Goal: Transaction & Acquisition: Purchase product/service

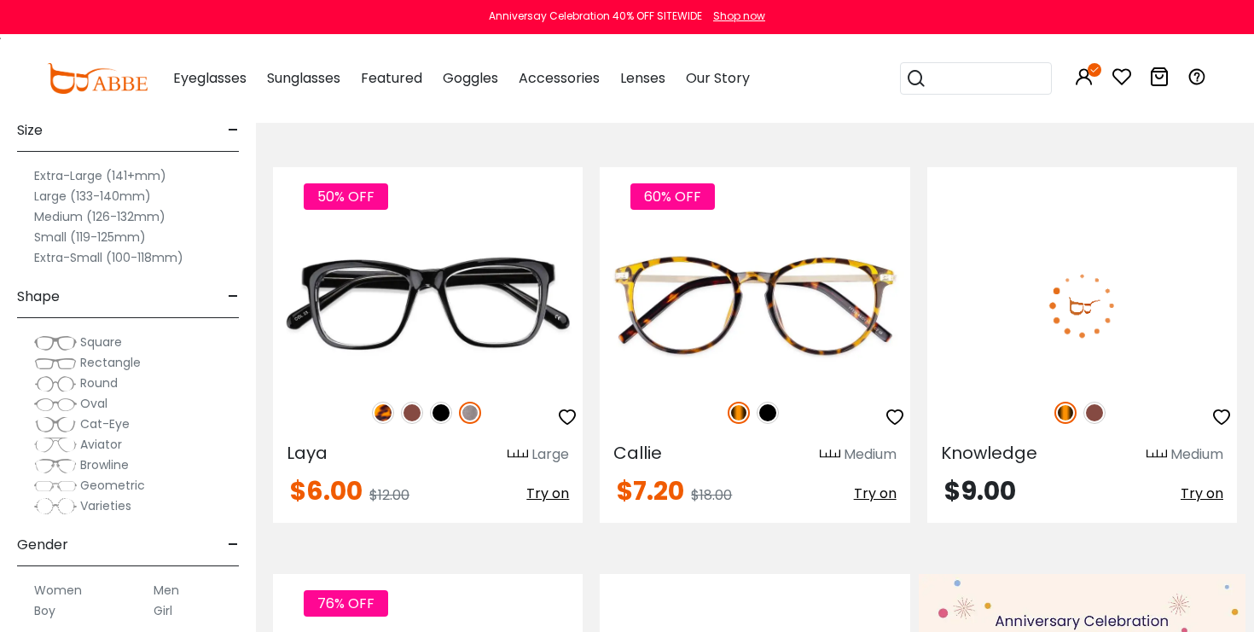
scroll to position [209, 0]
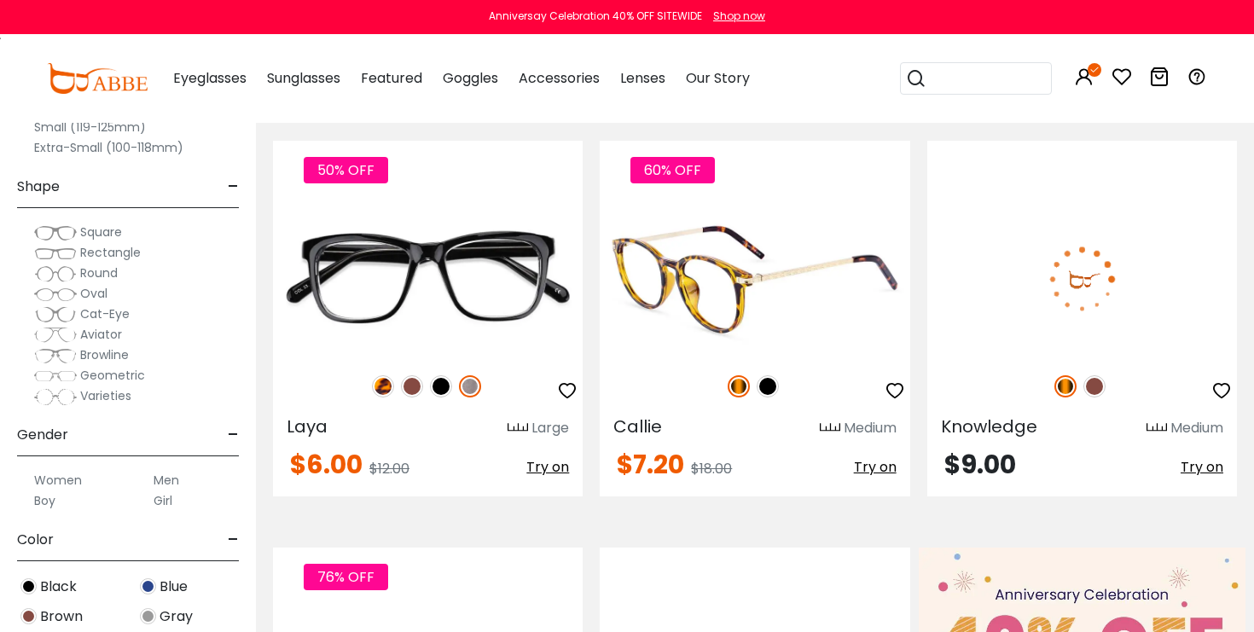
click at [767, 384] on img at bounding box center [768, 386] width 22 height 22
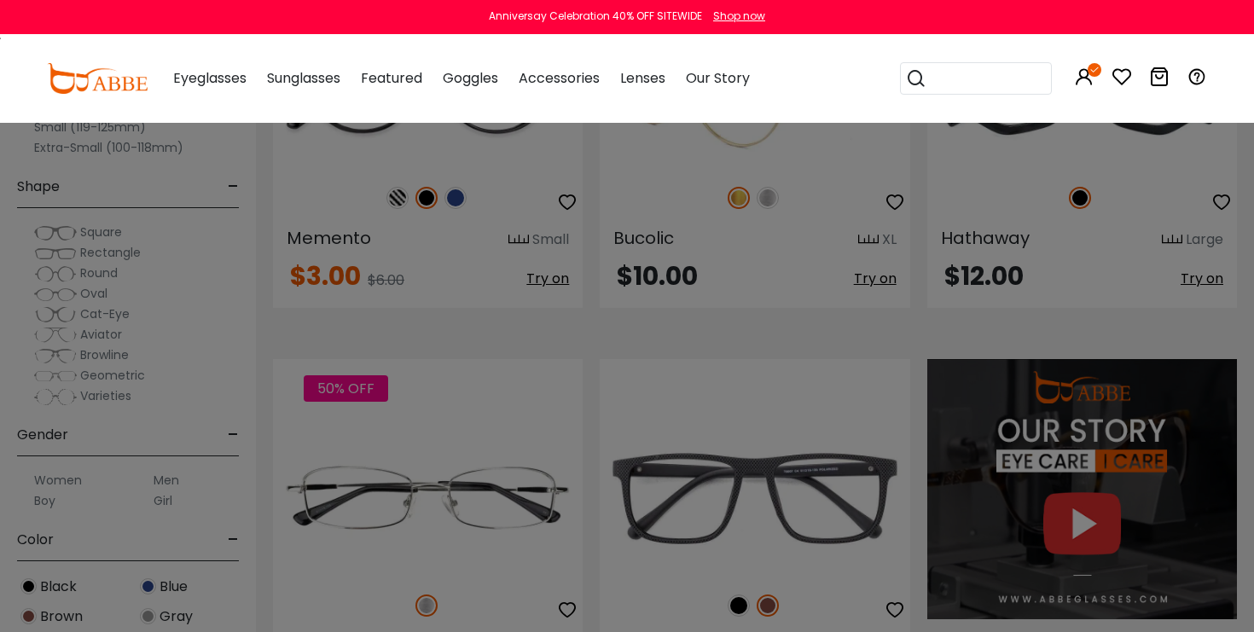
scroll to position [1289, 0]
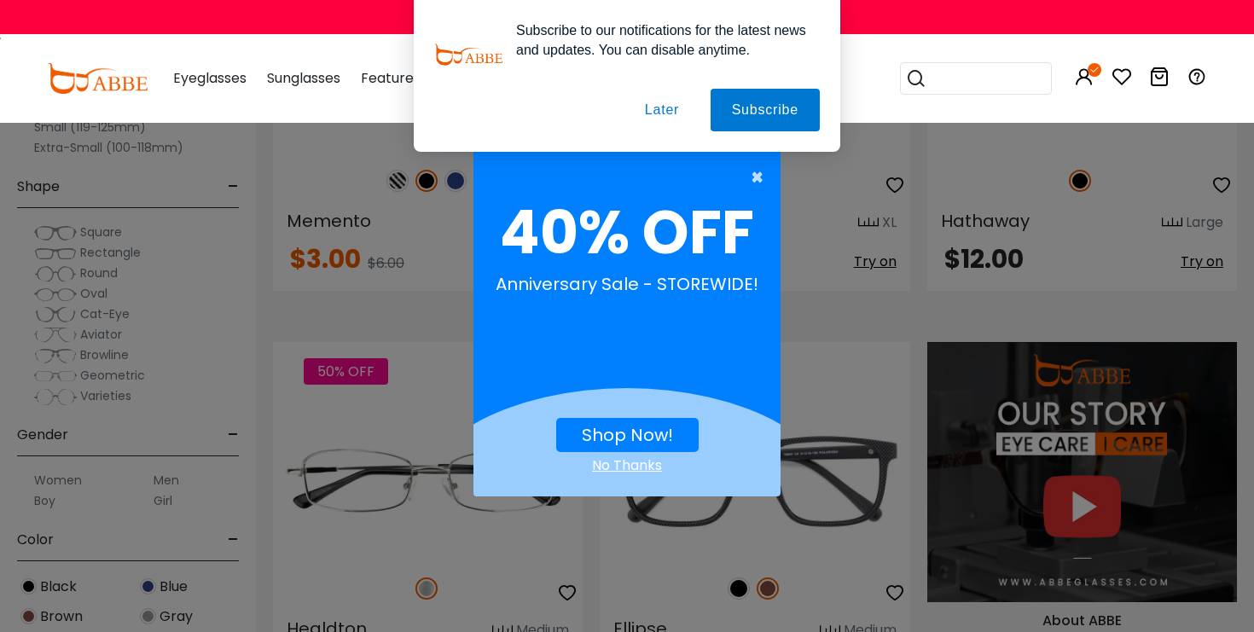
click at [756, 182] on span "×" at bounding box center [761, 177] width 21 height 34
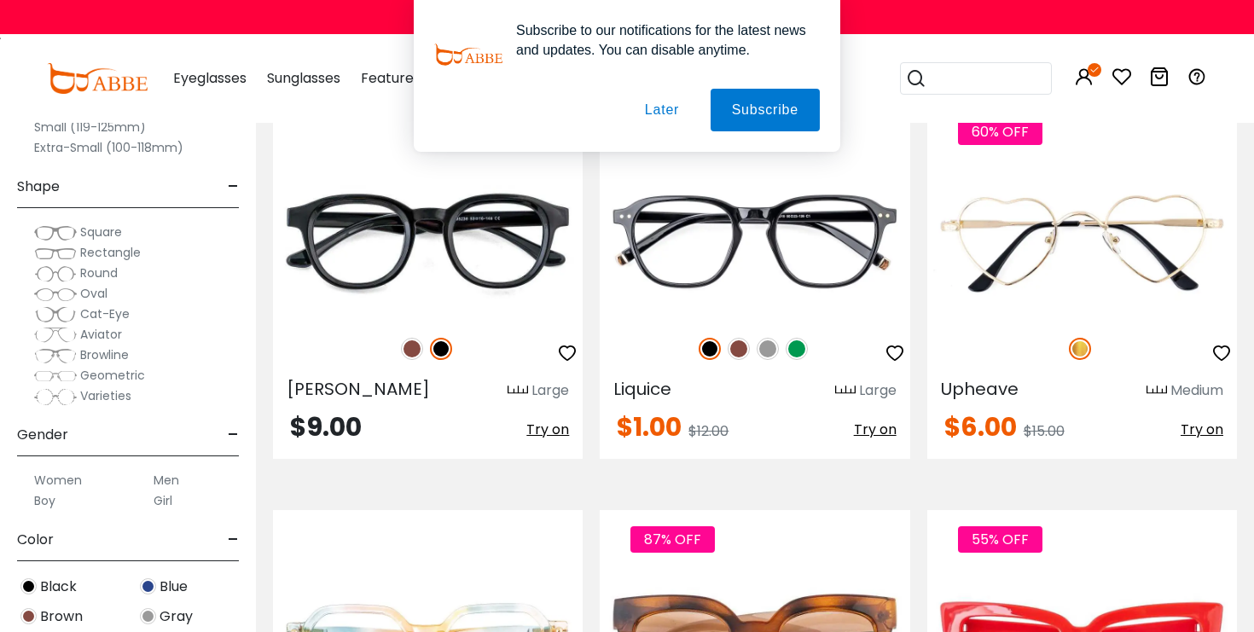
scroll to position [2642, 0]
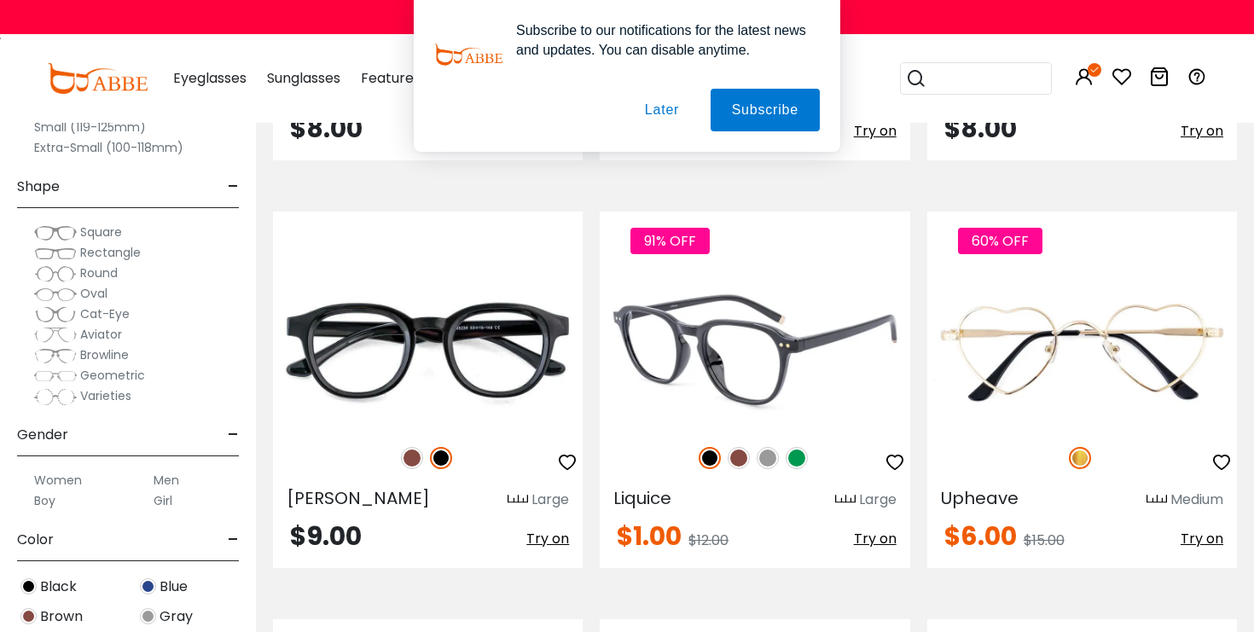
click at [737, 461] on img at bounding box center [739, 458] width 22 height 22
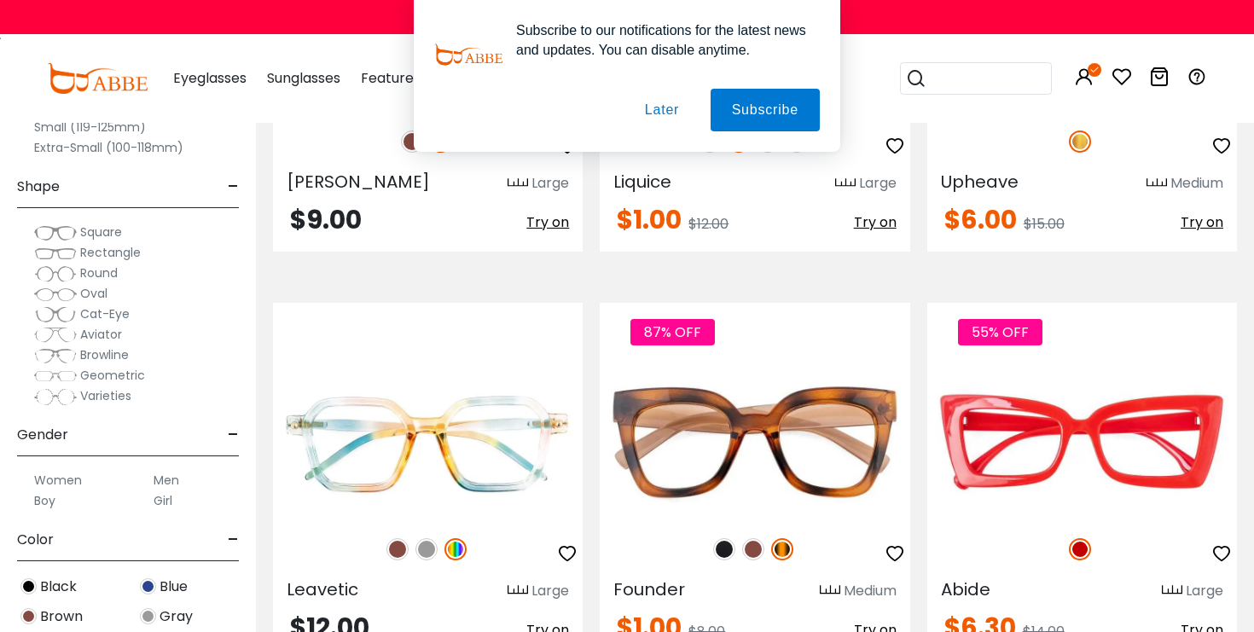
scroll to position [2959, 0]
click at [162, 486] on label "Men" at bounding box center [167, 480] width 26 height 20
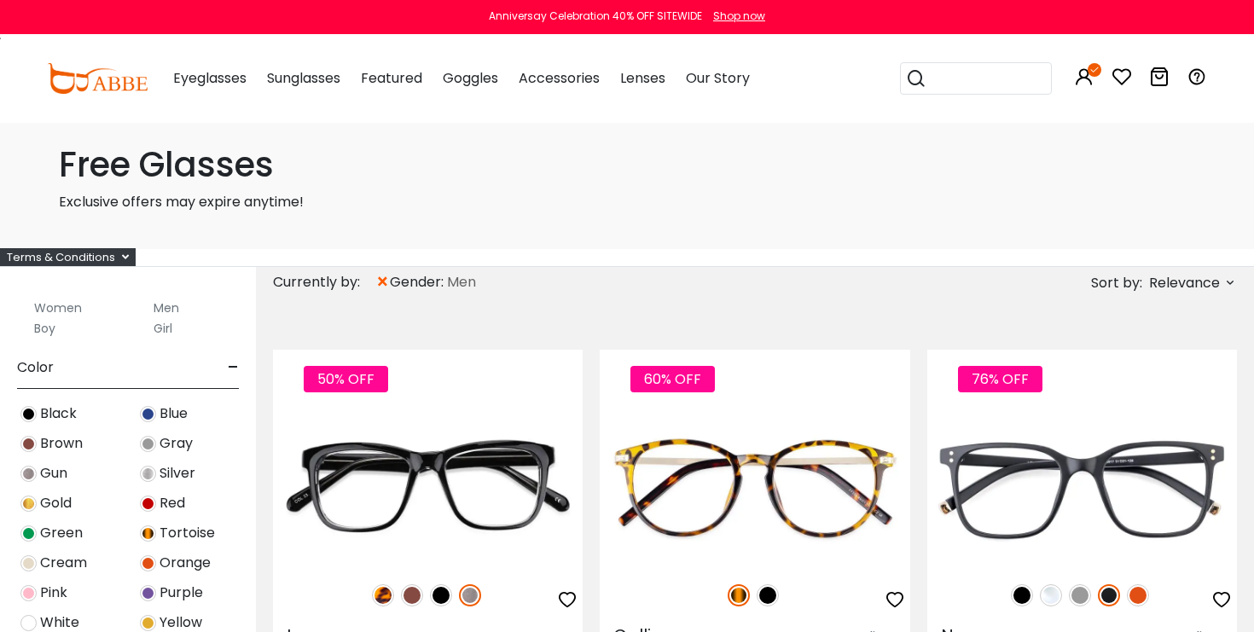
scroll to position [431, 0]
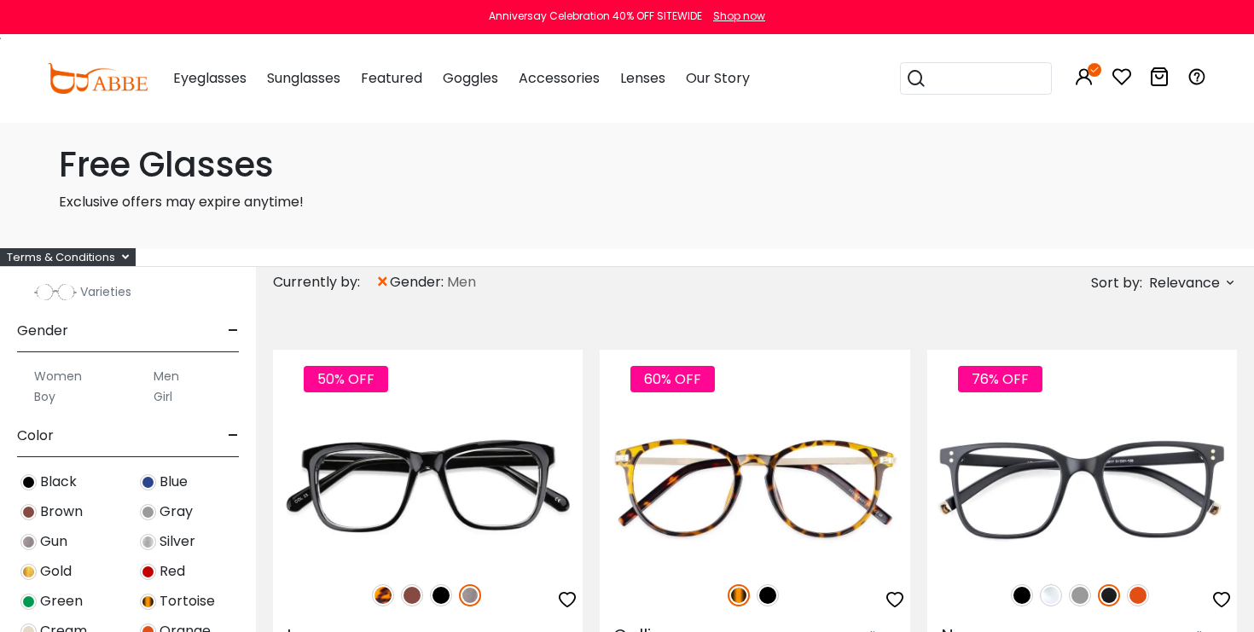
click at [169, 354] on div "Women Men Boy Girl" at bounding box center [128, 379] width 222 height 55
click at [162, 375] on label "Men" at bounding box center [167, 376] width 26 height 20
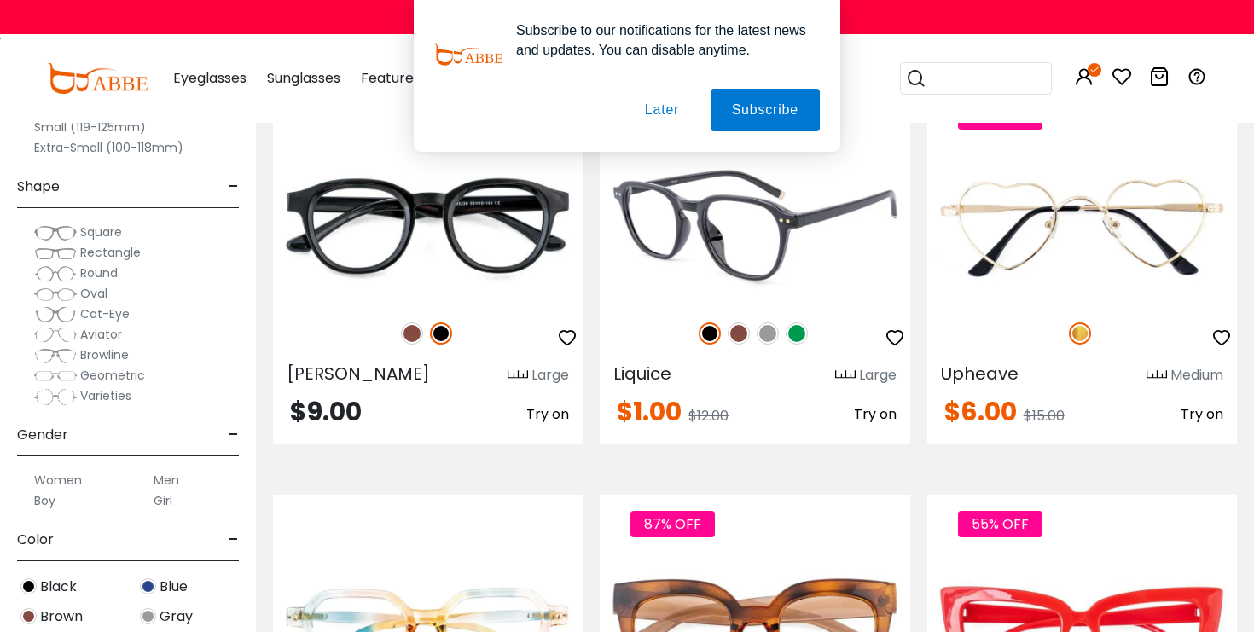
scroll to position [2771, 0]
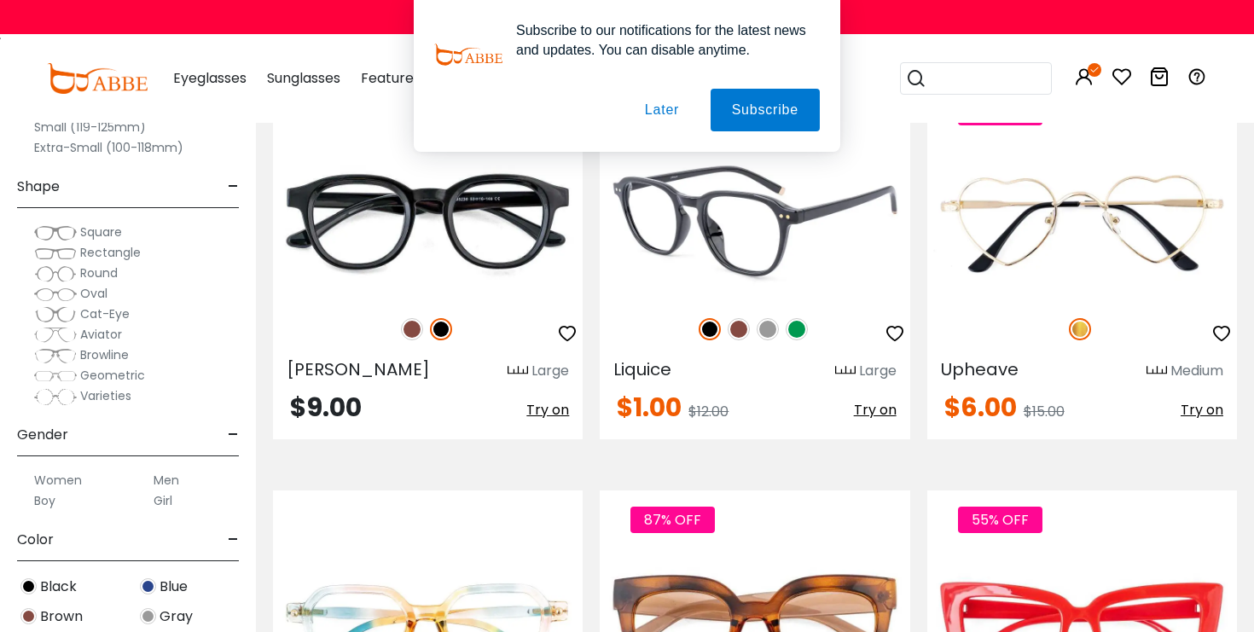
click at [768, 326] on img at bounding box center [768, 329] width 22 height 22
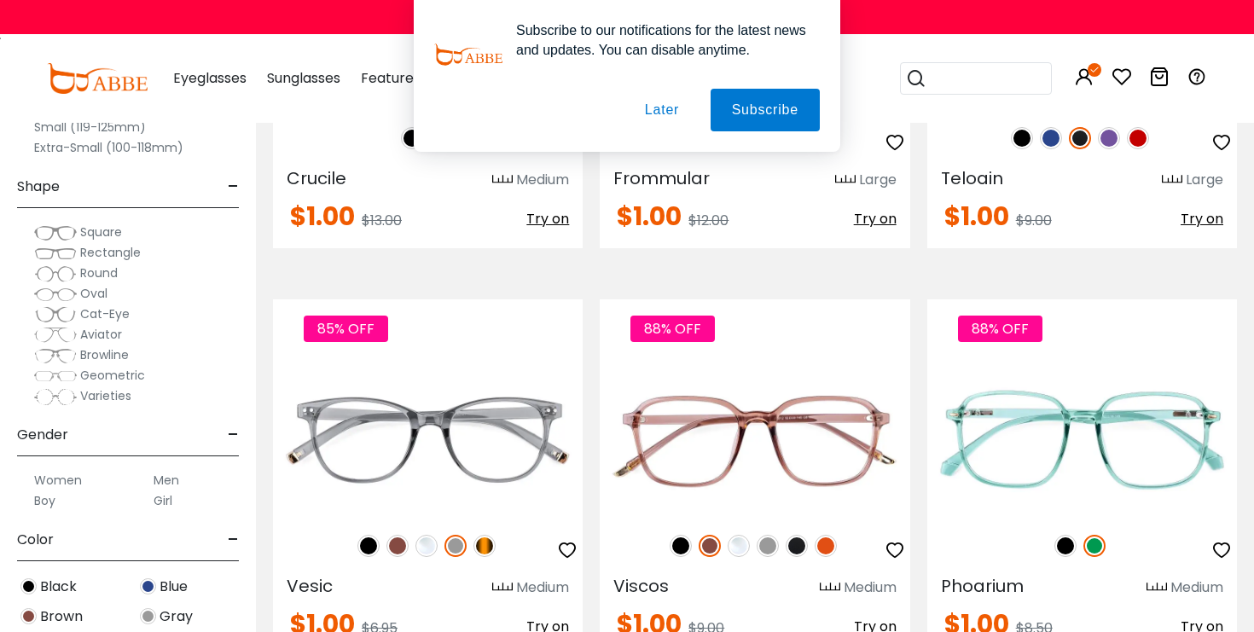
scroll to position [6223, 0]
click at [1016, 105] on div "Subscribe to our notifications for the latest news and updates. You can disable…" at bounding box center [627, 76] width 1254 height 152
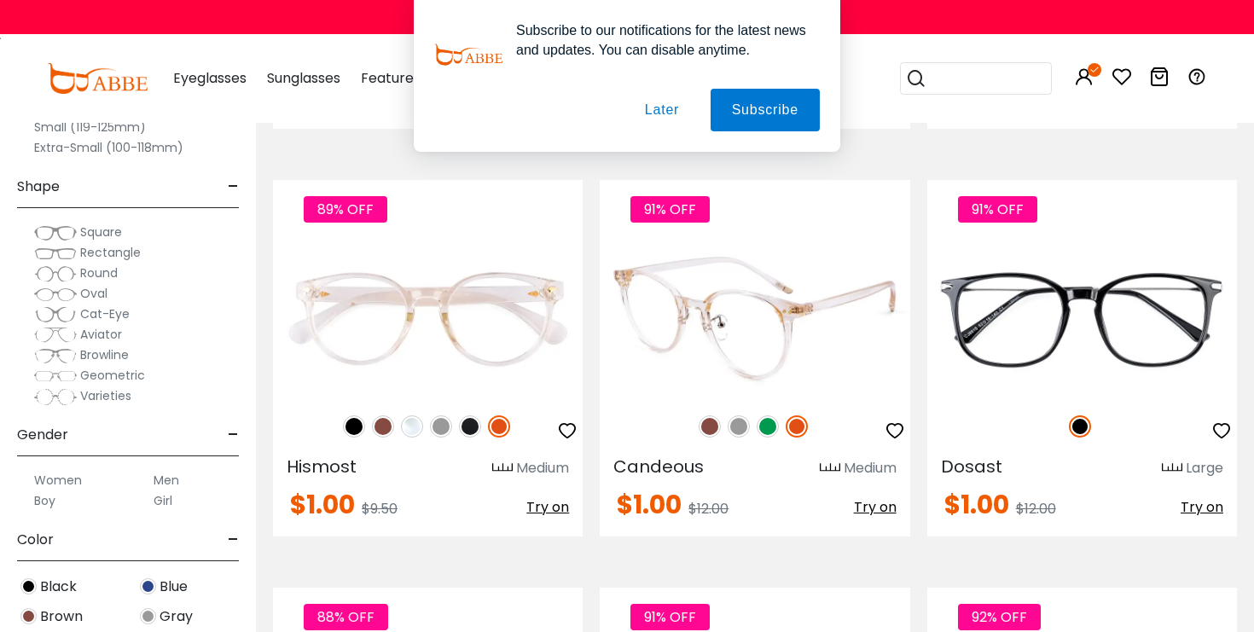
scroll to position [7172, 0]
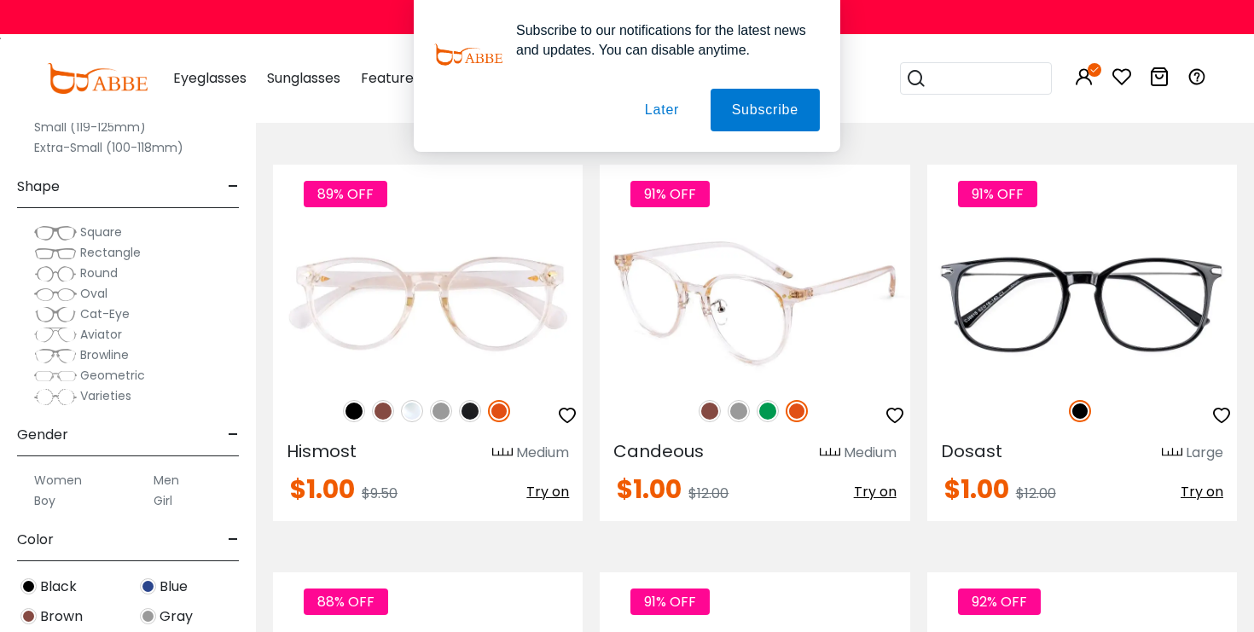
click at [741, 416] on img at bounding box center [739, 411] width 22 height 22
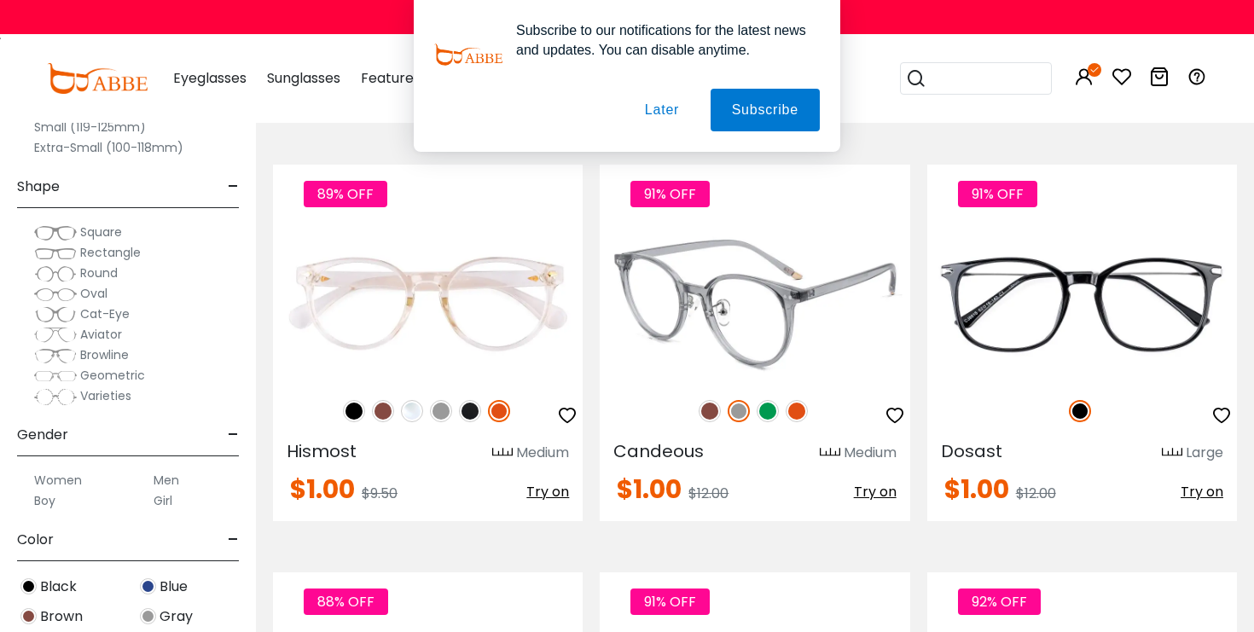
click at [762, 410] on img at bounding box center [768, 411] width 22 height 22
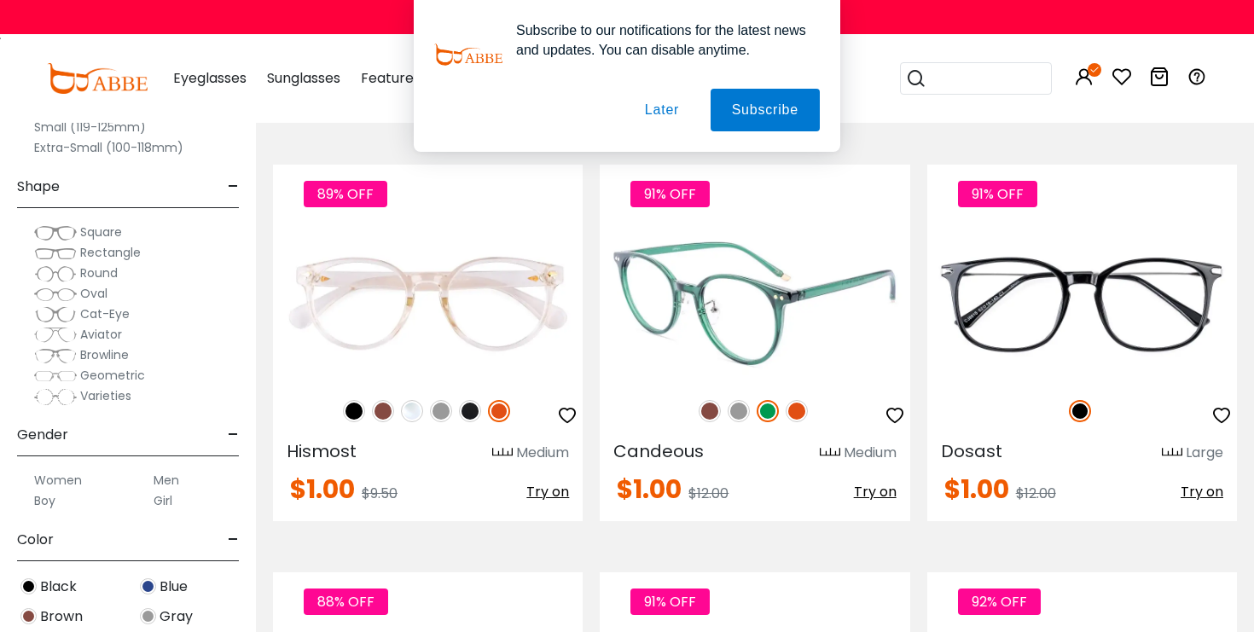
click at [697, 414] on div "91% OFF" at bounding box center [755, 411] width 310 height 36
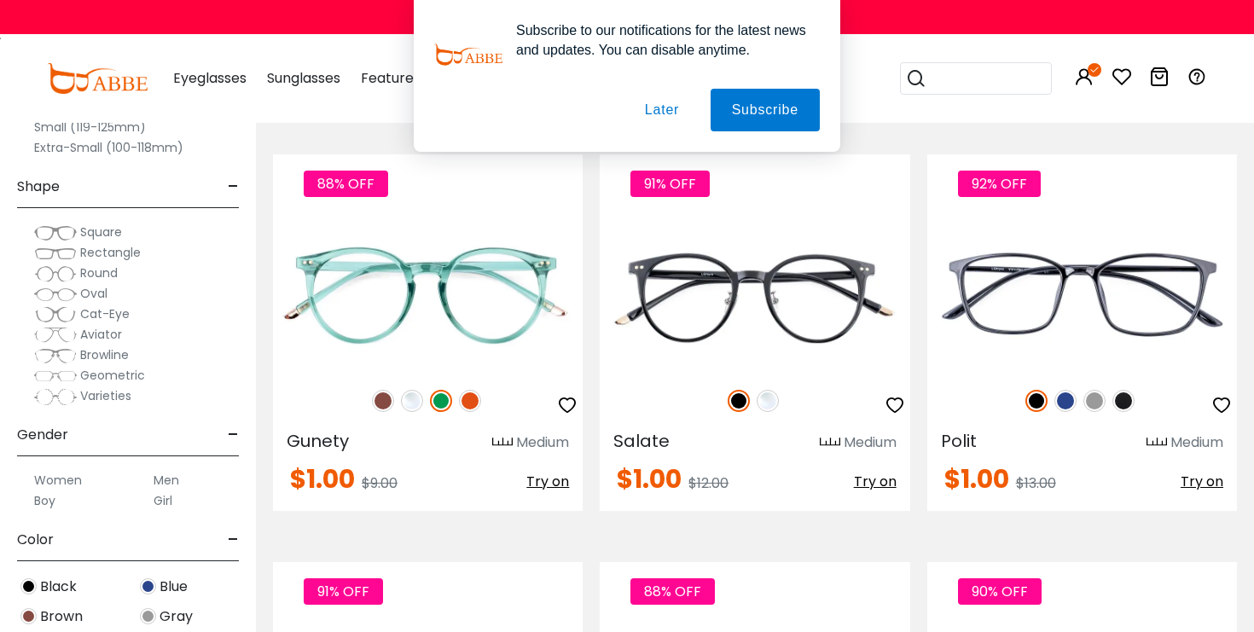
scroll to position [7620, 0]
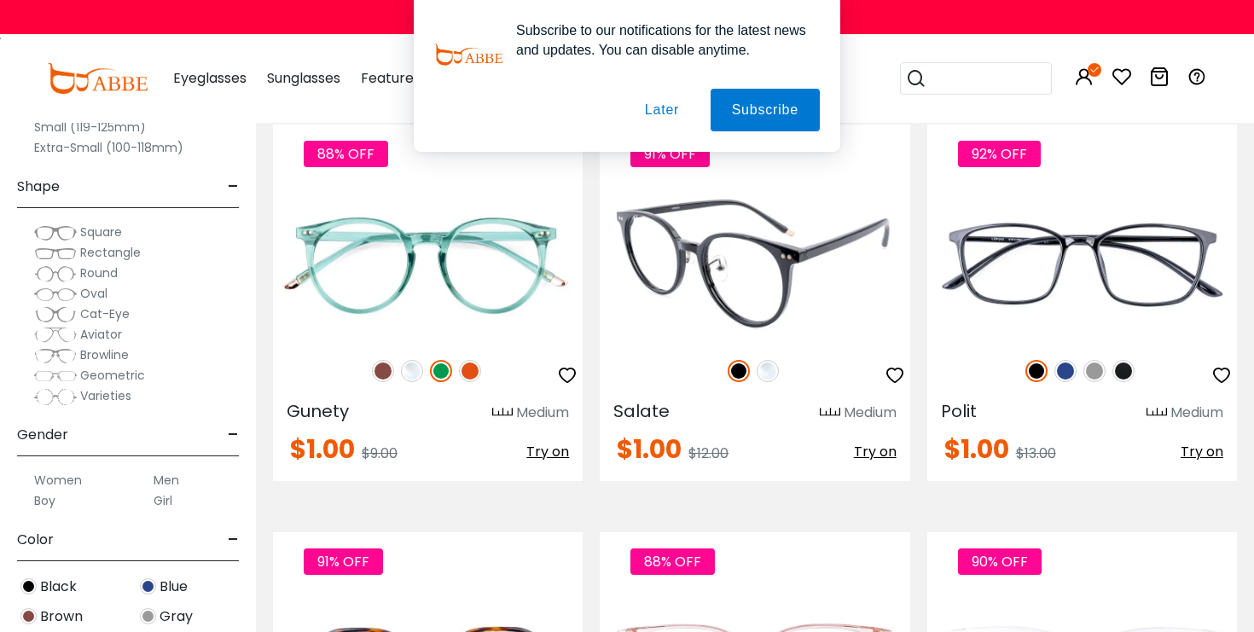
click at [769, 381] on img at bounding box center [768, 371] width 22 height 22
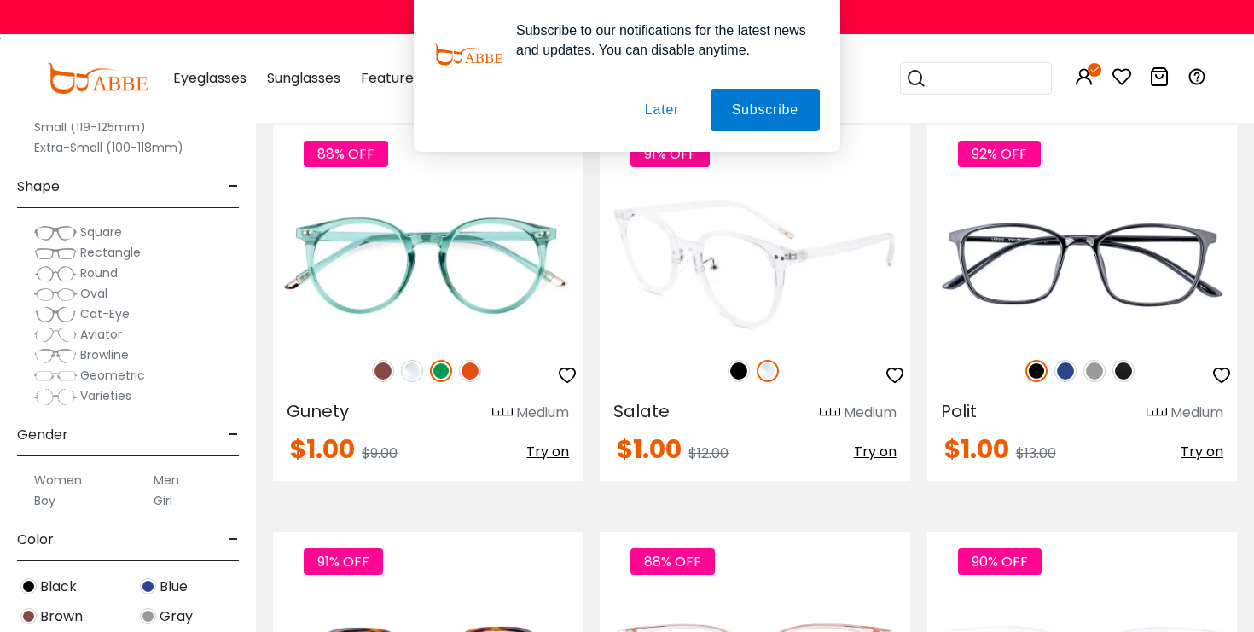
click at [739, 375] on img at bounding box center [739, 371] width 22 height 22
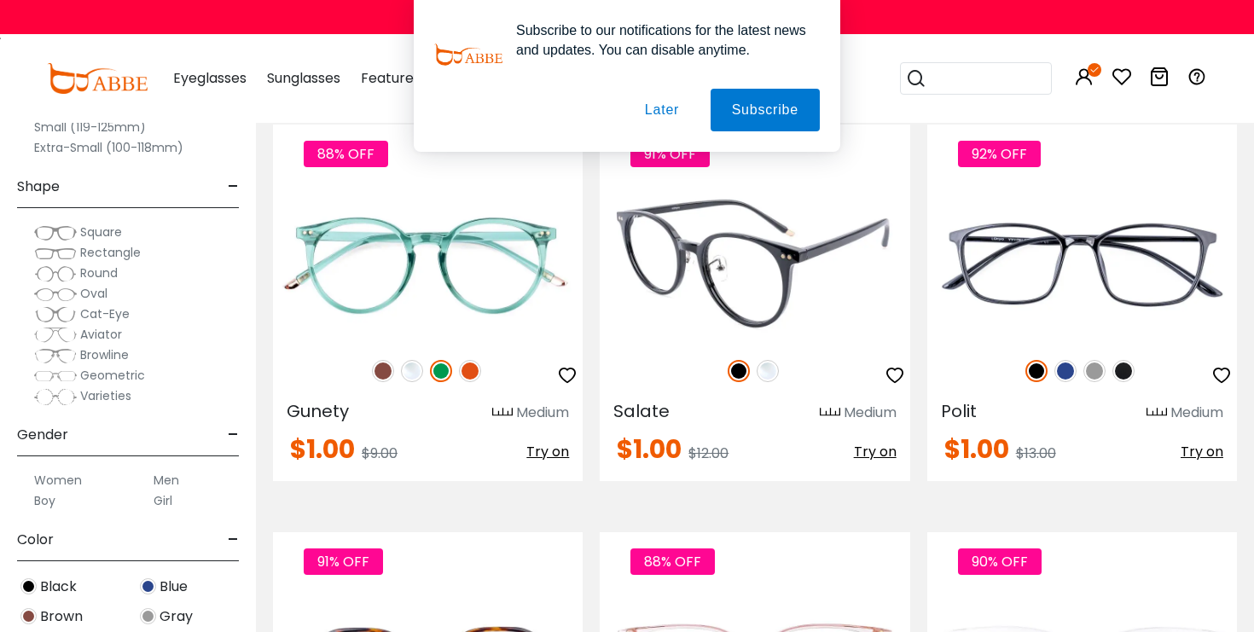
click at [771, 369] on img at bounding box center [768, 371] width 22 height 22
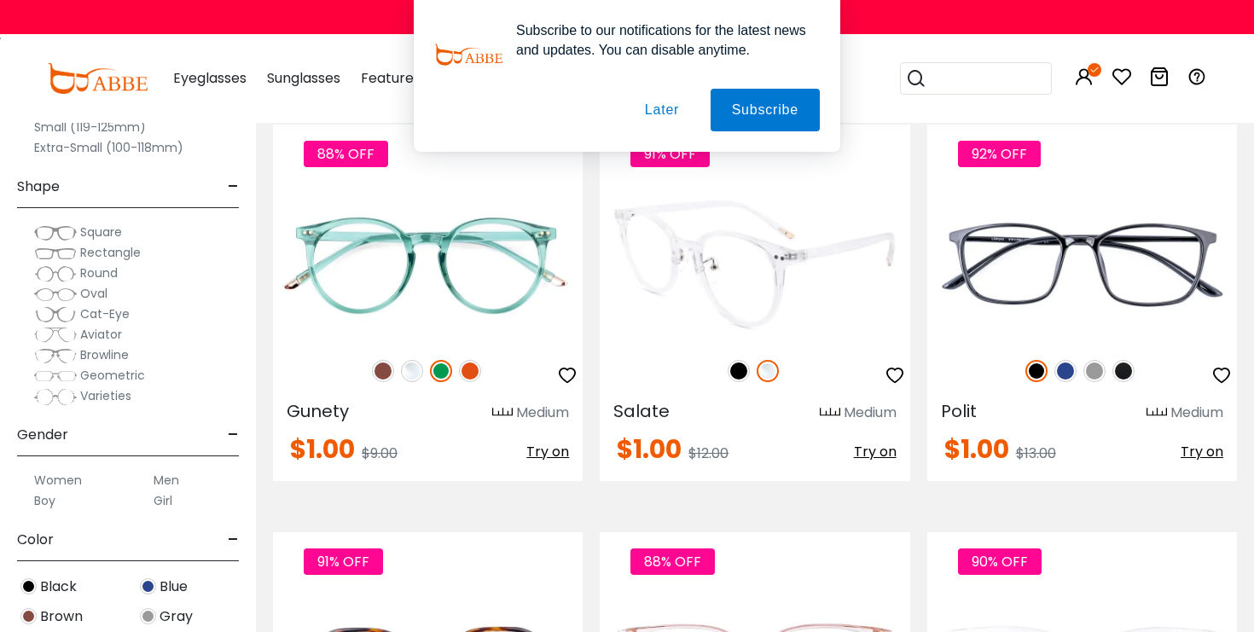
click at [785, 319] on img at bounding box center [755, 263] width 310 height 155
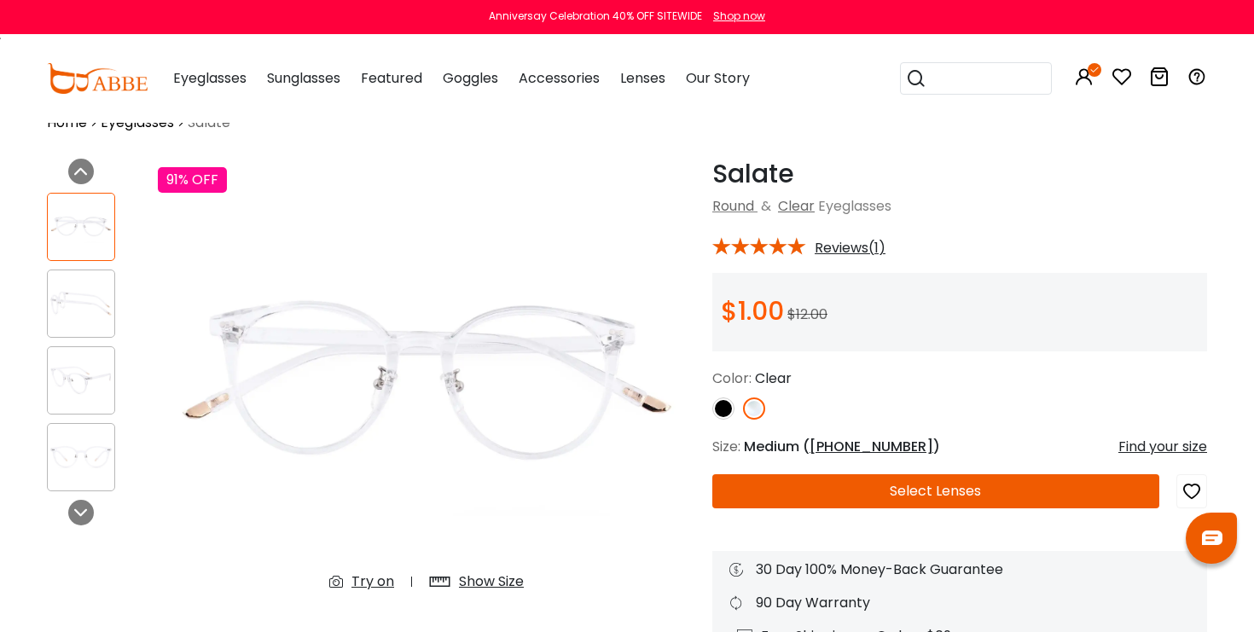
click at [831, 485] on button "Select Lenses" at bounding box center [936, 491] width 447 height 34
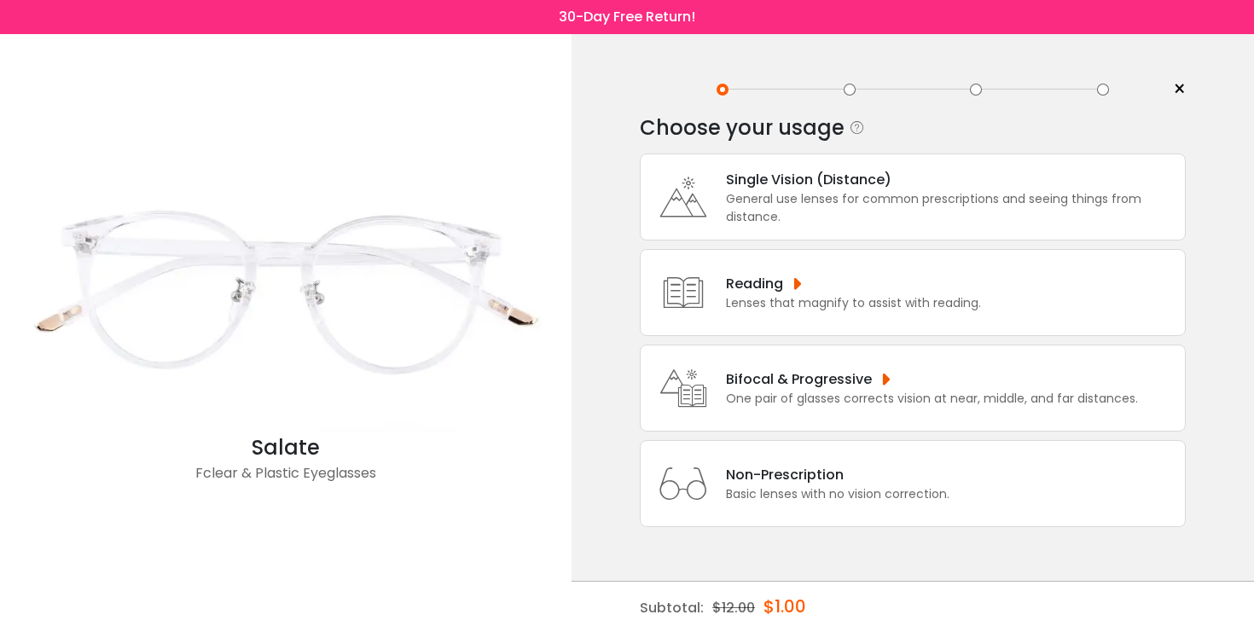
click at [861, 217] on div "General use lenses for common prescriptions and seeing things from distance." at bounding box center [951, 208] width 451 height 36
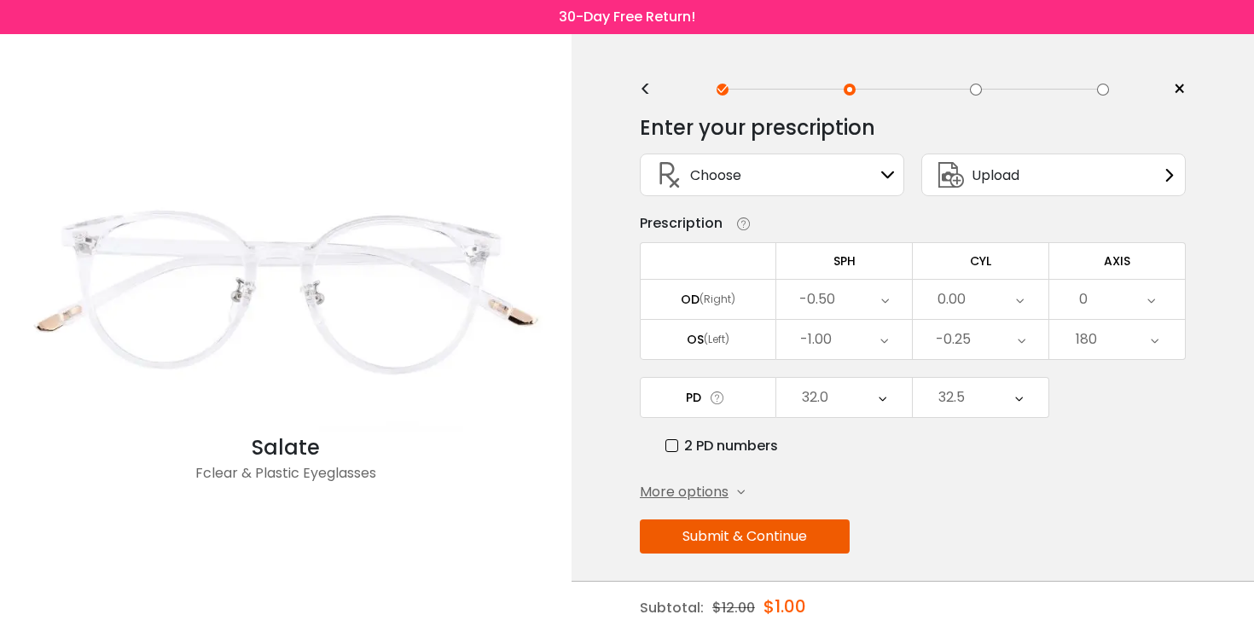
click at [806, 550] on button "Submit & Continue" at bounding box center [745, 537] width 210 height 34
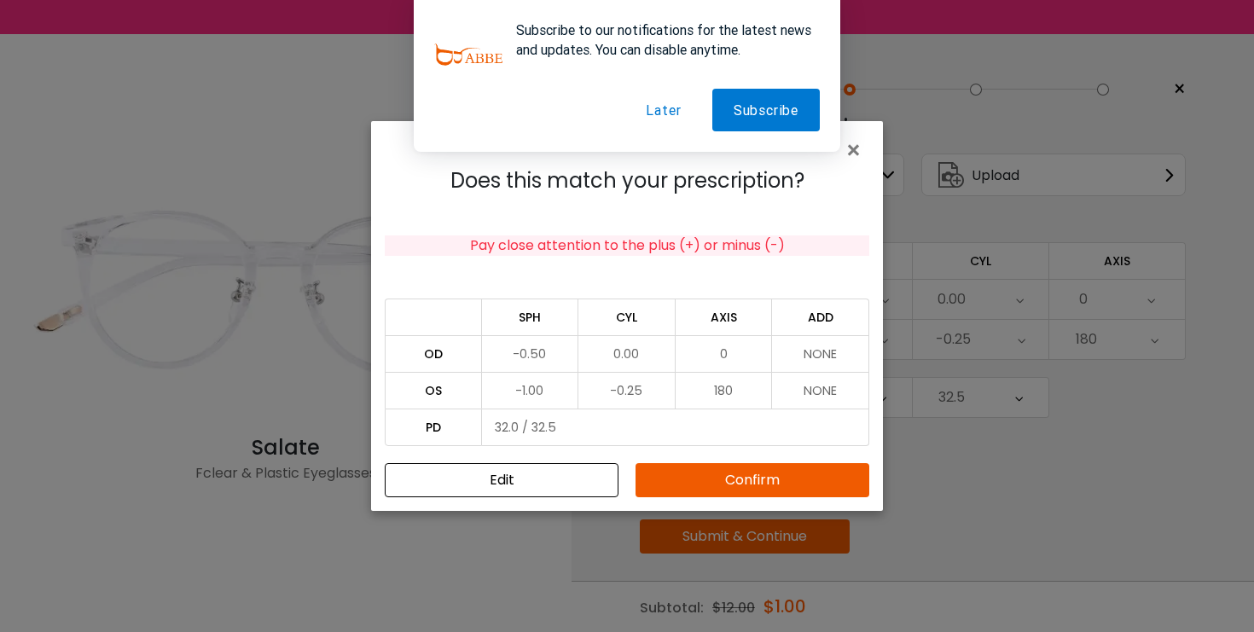
click at [759, 483] on button "Confirm" at bounding box center [753, 480] width 234 height 34
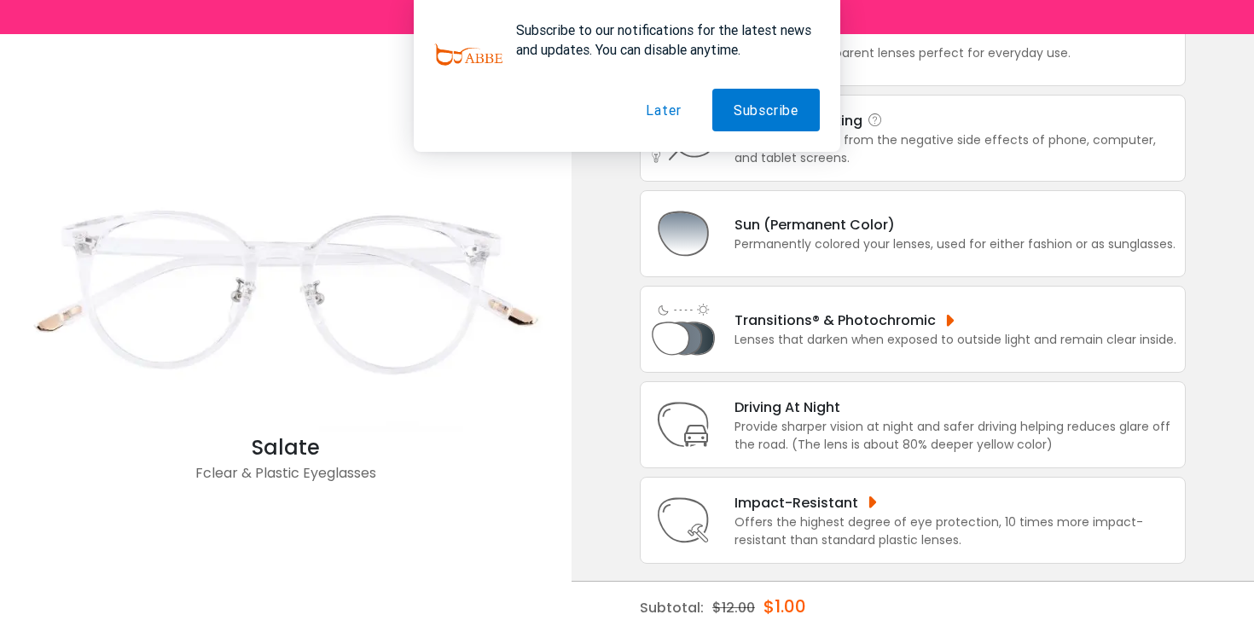
scroll to position [170, 0]
click at [879, 397] on div "Driving At Night" at bounding box center [956, 407] width 442 height 21
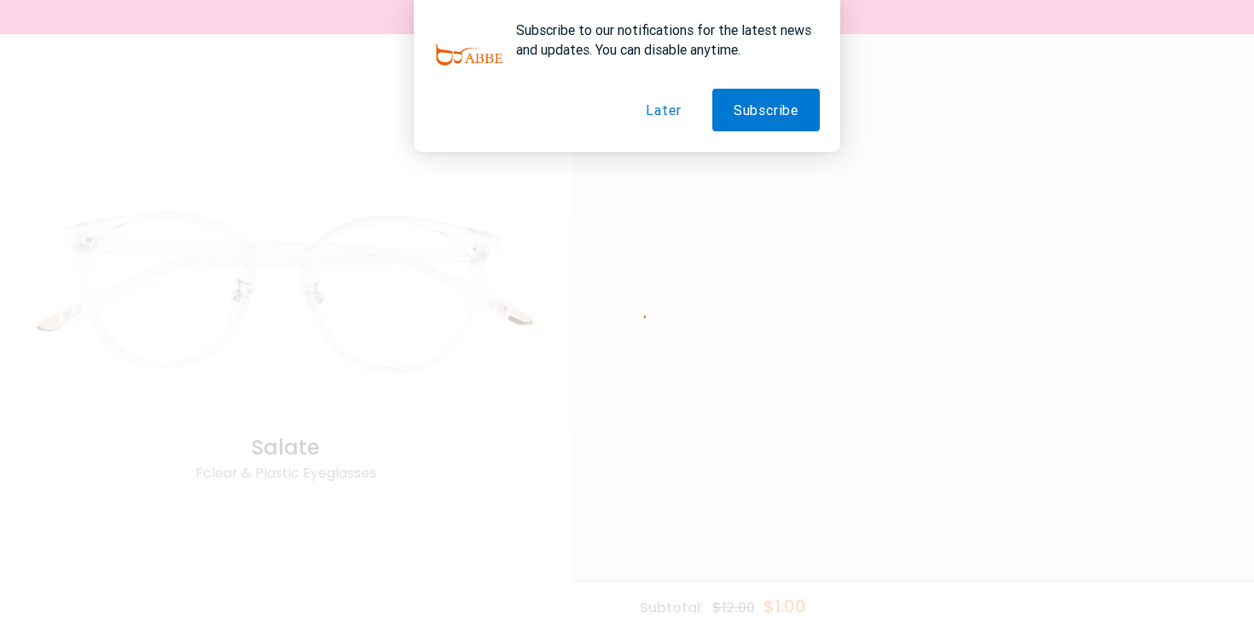
scroll to position [0, 0]
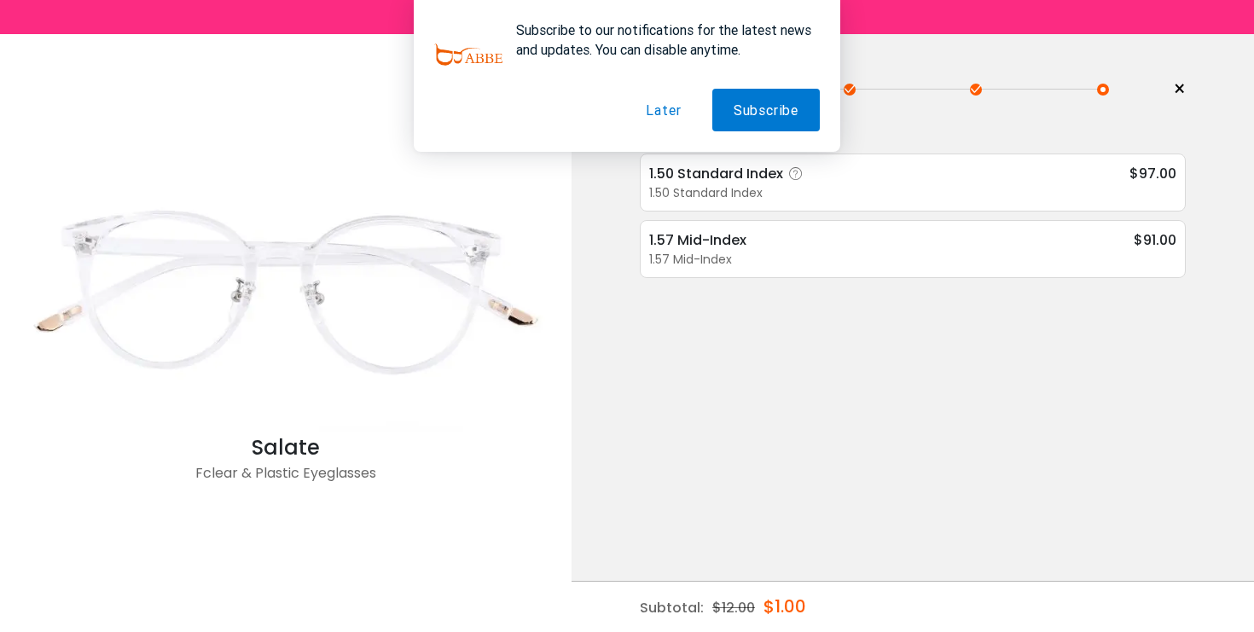
click at [800, 171] on icon at bounding box center [796, 174] width 17 height 17
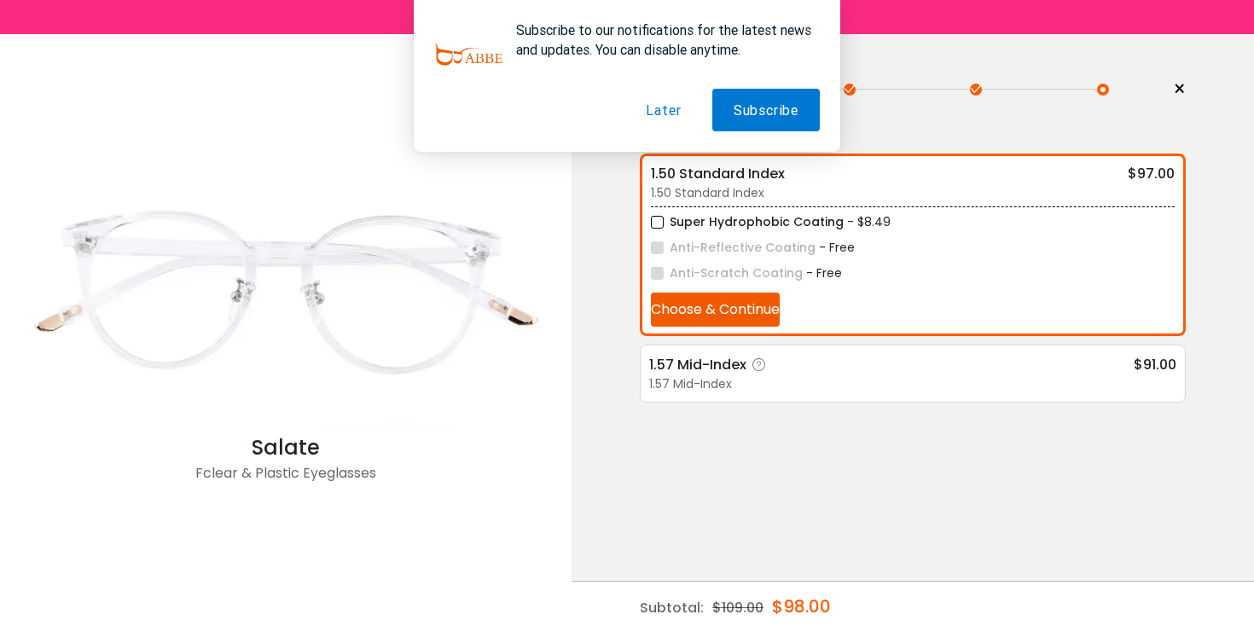
click at [852, 352] on div "1.57 Mid-Index $91.00 1.57 Mid-Index Super Hydrophobic Coating - $8.49 Anti-Ref…" at bounding box center [913, 374] width 546 height 58
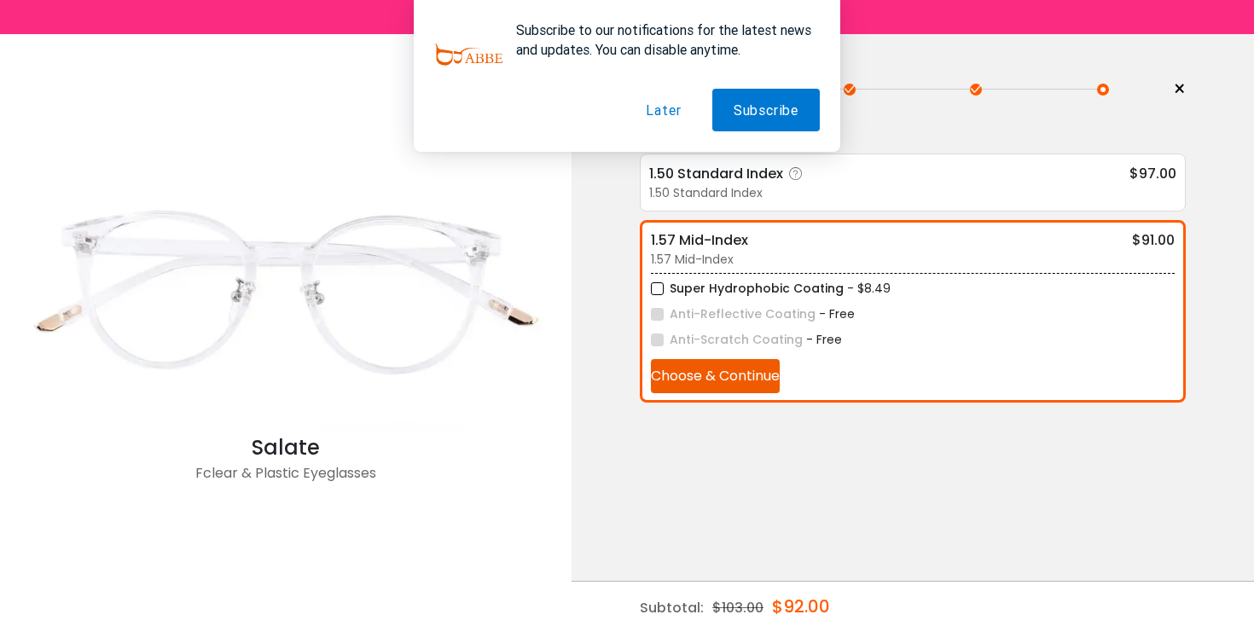
click at [878, 188] on div "1.50 Standard Index" at bounding box center [912, 193] width 527 height 18
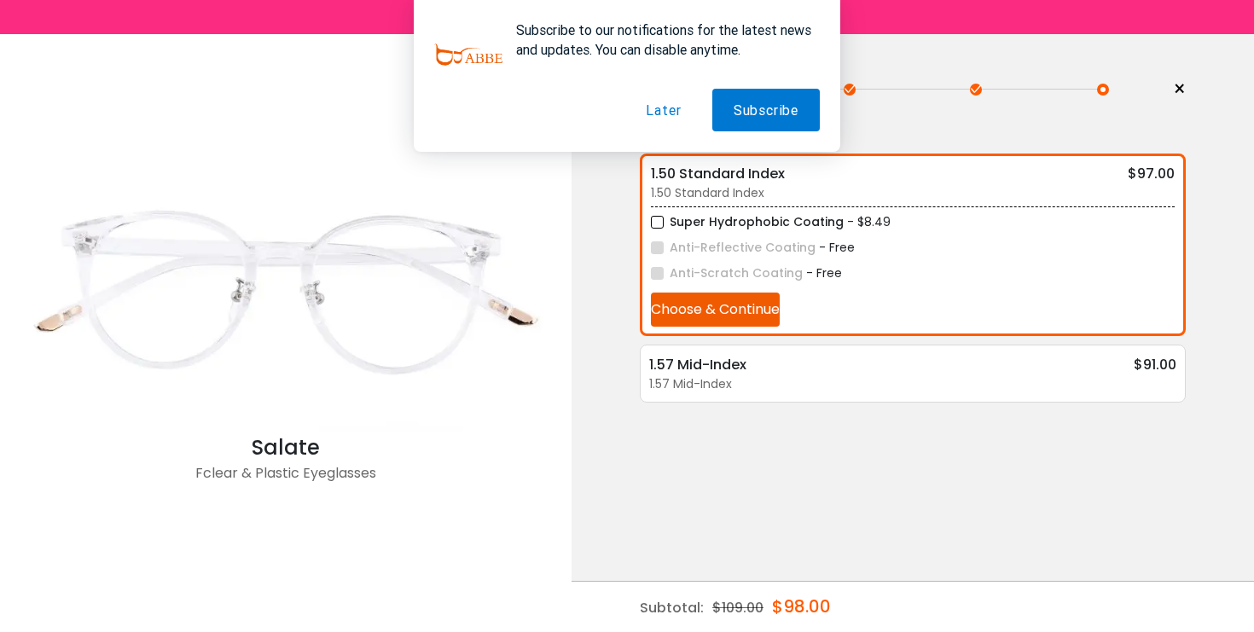
click at [667, 113] on button "Later" at bounding box center [664, 110] width 78 height 43
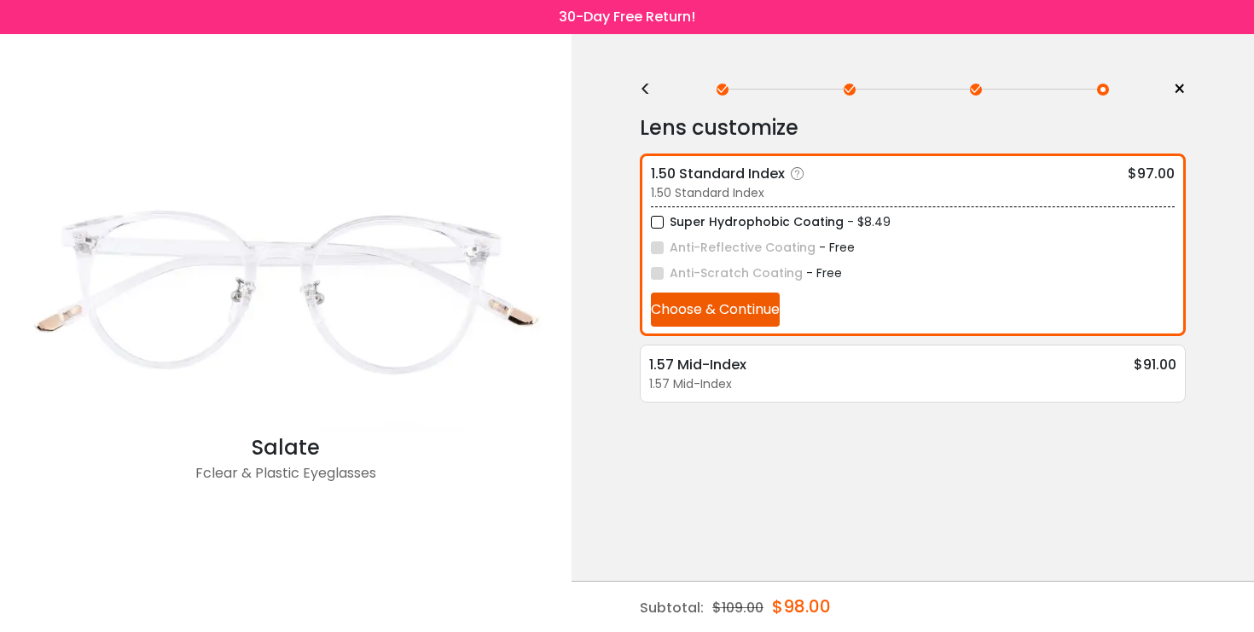
click at [736, 296] on button "Choose & Continue" at bounding box center [715, 310] width 129 height 34
